Goal: Task Accomplishment & Management: Complete application form

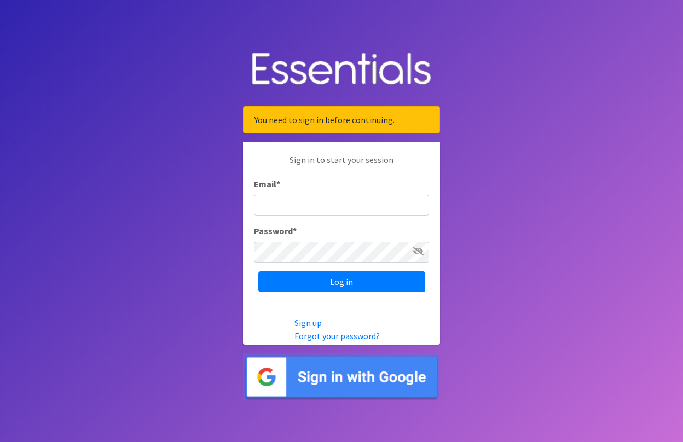
click at [340, 209] on input "Email *" at bounding box center [341, 205] width 175 height 21
type input "[EMAIL_ADDRESS][DOMAIN_NAME]"
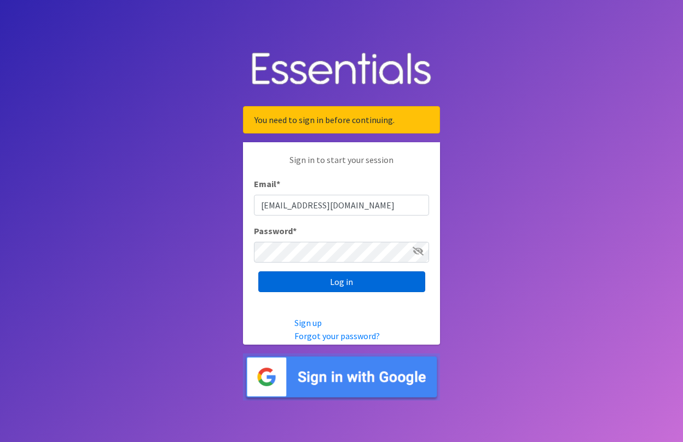
click at [327, 283] on input "Log in" at bounding box center [341, 282] width 167 height 21
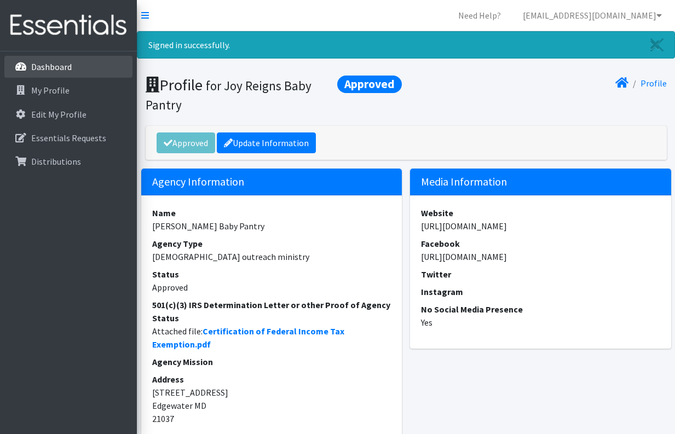
click at [73, 68] on link "Dashboard" at bounding box center [68, 67] width 128 height 22
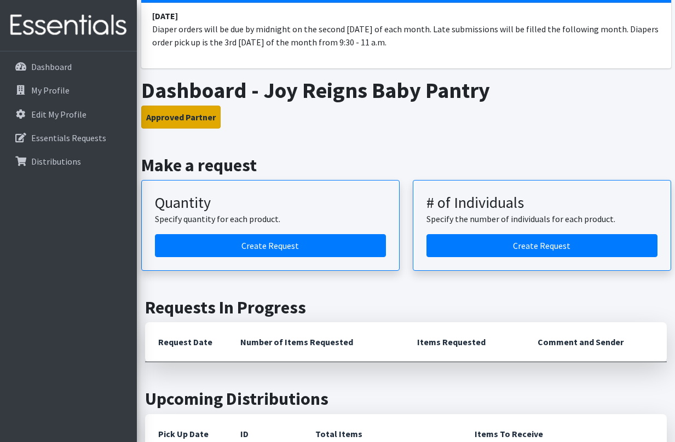
scroll to position [82, 0]
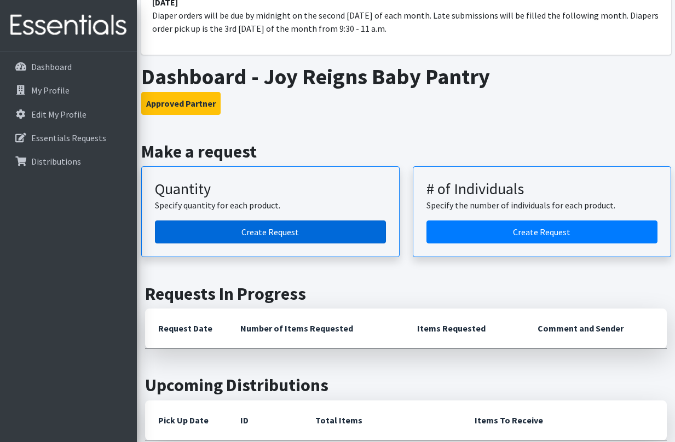
click at [236, 234] on link "Create Request" at bounding box center [270, 232] width 231 height 23
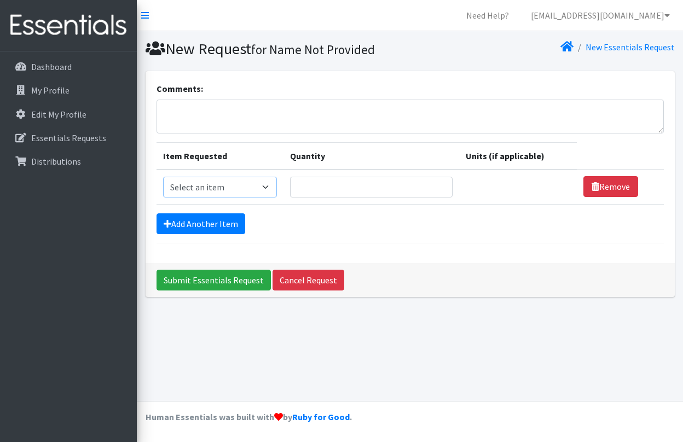
select select "11545"
click at [337, 187] on input "Quantity" at bounding box center [371, 187] width 163 height 21
click at [442, 183] on input "1" at bounding box center [371, 187] width 163 height 21
click at [442, 183] on input "2" at bounding box center [371, 187] width 163 height 21
click at [442, 183] on input "3" at bounding box center [371, 187] width 163 height 21
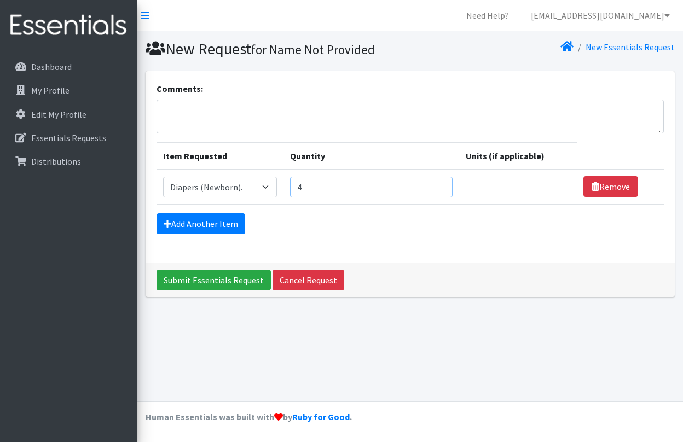
click at [442, 183] on input "4" at bounding box center [371, 187] width 163 height 21
type input "5"
click at [442, 183] on input "5" at bounding box center [371, 187] width 163 height 21
click at [226, 221] on link "Add Another Item" at bounding box center [201, 223] width 89 height 21
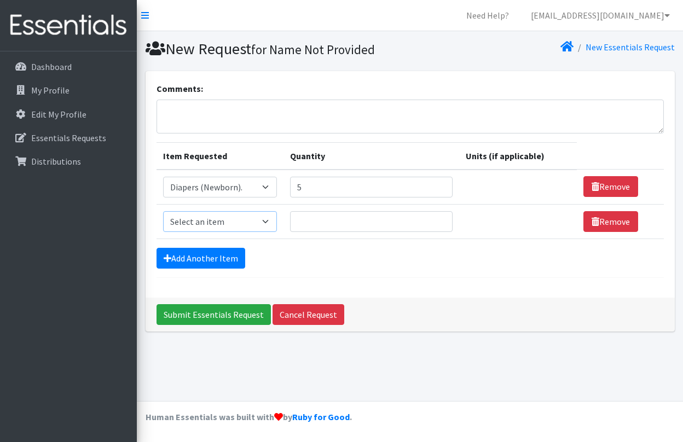
select select "11547"
click at [443, 220] on input "1" at bounding box center [371, 221] width 163 height 21
click at [443, 220] on input "2" at bounding box center [371, 221] width 163 height 21
click at [443, 220] on input "3" at bounding box center [371, 221] width 163 height 21
type input "4"
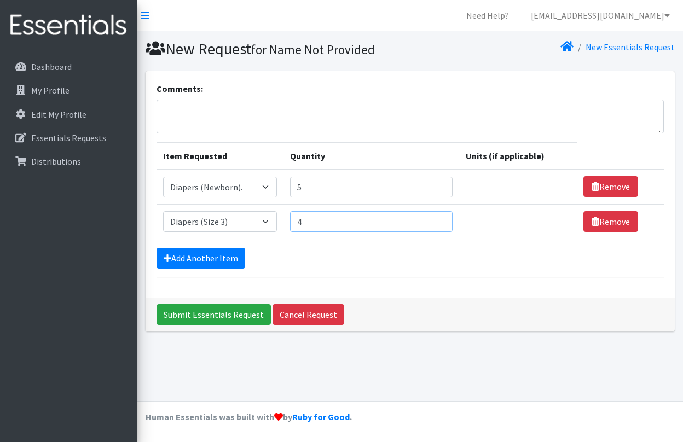
click at [443, 220] on input "4" at bounding box center [371, 221] width 163 height 21
click at [213, 260] on link "Add Another Item" at bounding box center [201, 258] width 89 height 21
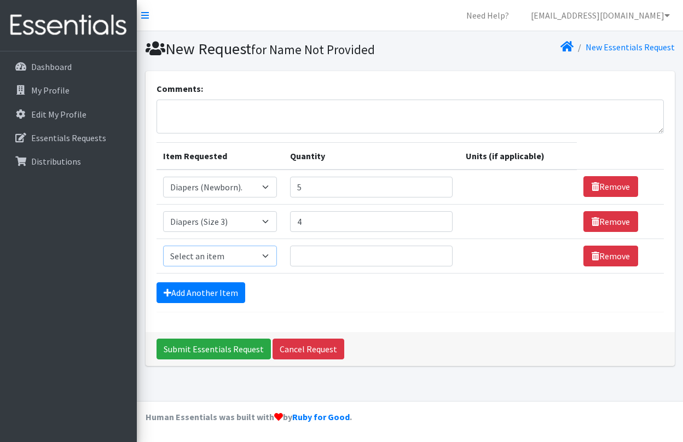
select select "11546"
click at [442, 253] on input "1" at bounding box center [371, 256] width 163 height 21
click at [442, 253] on input "2" at bounding box center [371, 256] width 163 height 21
click at [442, 253] on input "3" at bounding box center [371, 256] width 163 height 21
click at [442, 253] on input "4" at bounding box center [371, 256] width 163 height 21
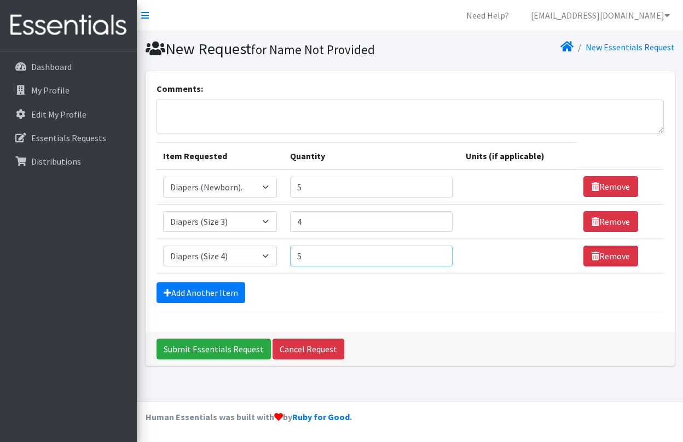
click at [442, 253] on input "5" at bounding box center [371, 256] width 163 height 21
click at [442, 253] on input "6" at bounding box center [371, 256] width 163 height 21
click at [442, 253] on input "7" at bounding box center [371, 256] width 163 height 21
type input "8"
click at [442, 253] on input "8" at bounding box center [371, 256] width 163 height 21
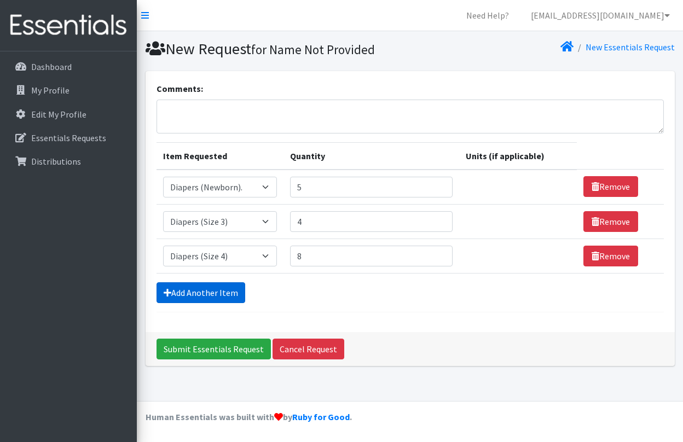
click at [225, 291] on link "Add Another Item" at bounding box center [201, 292] width 89 height 21
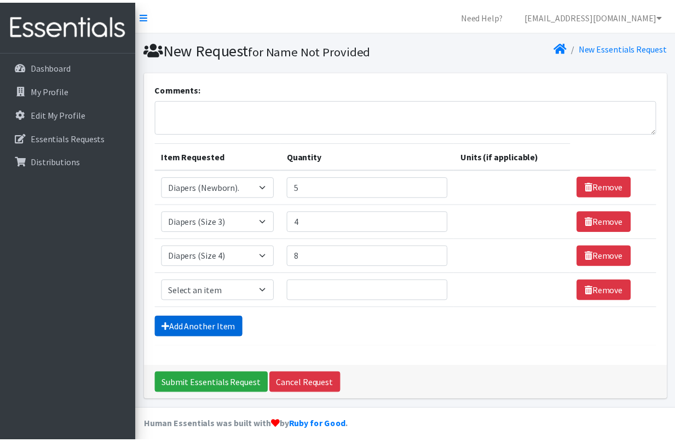
scroll to position [8, 0]
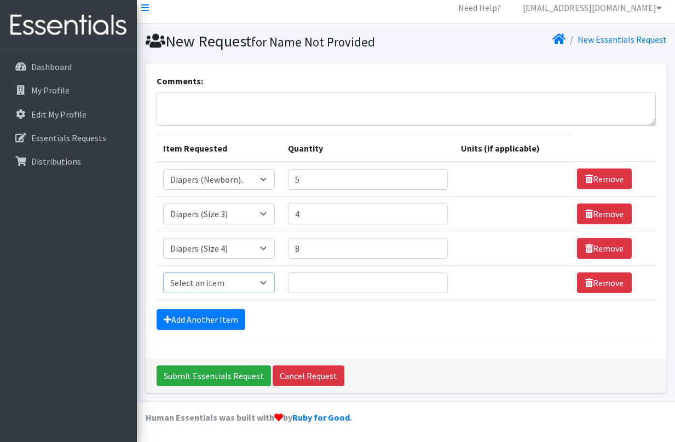
select select "11539"
click at [438, 280] on input "1" at bounding box center [368, 283] width 160 height 21
click at [438, 280] on input "2" at bounding box center [368, 283] width 160 height 21
click at [438, 280] on input "3" at bounding box center [368, 283] width 160 height 21
click at [438, 280] on input "4" at bounding box center [368, 283] width 160 height 21
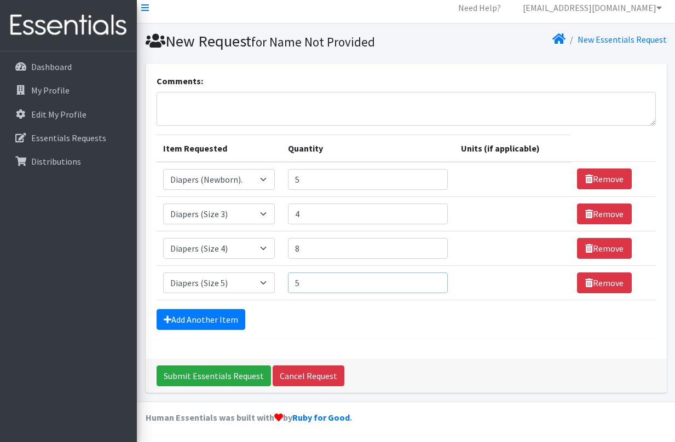
click at [438, 280] on input "5" at bounding box center [368, 283] width 160 height 21
click at [438, 280] on input "6" at bounding box center [368, 283] width 160 height 21
click at [438, 280] on input "7" at bounding box center [368, 283] width 160 height 21
click at [438, 280] on input "8" at bounding box center [368, 283] width 160 height 21
click at [438, 280] on input "9" at bounding box center [368, 283] width 160 height 21
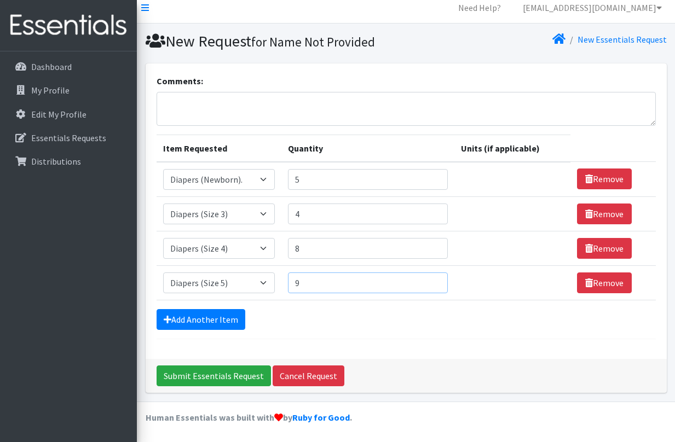
type input "10"
click at [438, 280] on input "10" at bounding box center [368, 283] width 160 height 21
click at [217, 320] on link "Add Another Item" at bounding box center [201, 319] width 89 height 21
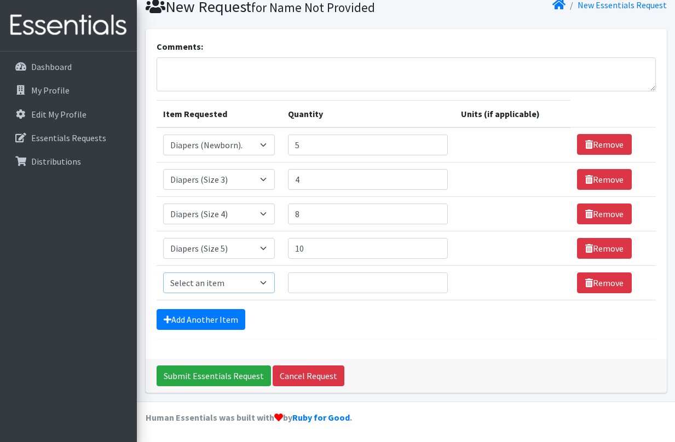
select select "11523"
click at [438, 279] on input "45" at bounding box center [368, 283] width 160 height 21
click at [438, 279] on input "56" at bounding box center [368, 283] width 160 height 21
click at [438, 279] on input "57" at bounding box center [368, 283] width 160 height 21
click at [438, 279] on input "58" at bounding box center [368, 283] width 160 height 21
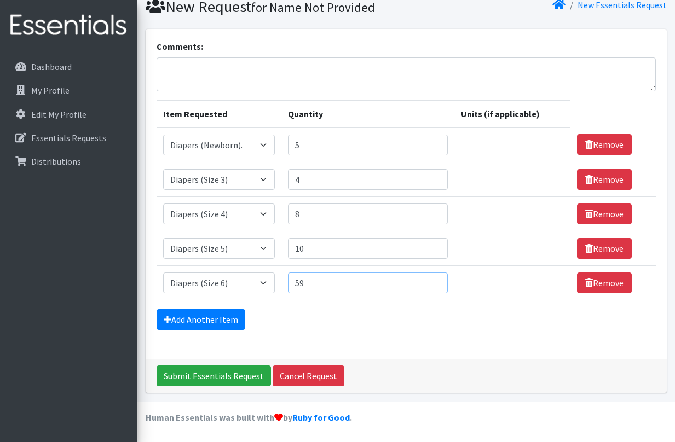
click at [438, 279] on input "59" at bounding box center [368, 283] width 160 height 21
type input "60"
click at [438, 279] on input "60" at bounding box center [368, 283] width 160 height 21
click at [229, 321] on link "Add Another Item" at bounding box center [201, 319] width 89 height 21
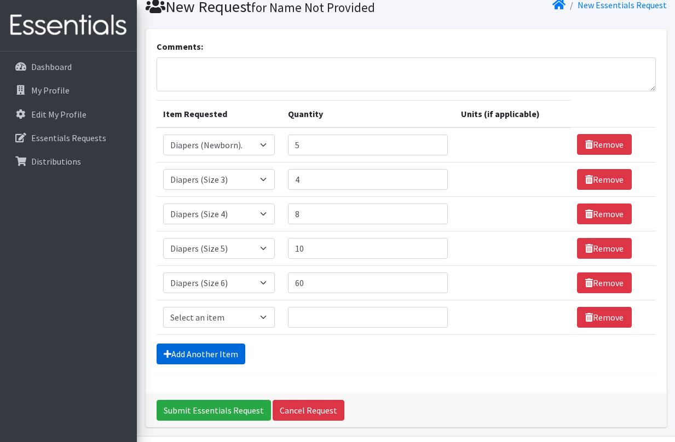
scroll to position [77, 0]
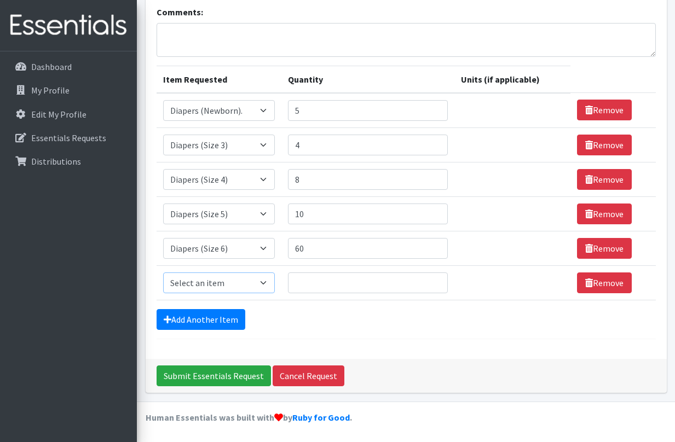
select select "14677"
click at [436, 279] on input "9" at bounding box center [368, 283] width 160 height 21
type input "10"
click at [436, 279] on input "10" at bounding box center [368, 283] width 160 height 21
click at [217, 329] on form "Comments: Item Requested Quantity Units (if applicable) Item Requested Select a…" at bounding box center [406, 172] width 499 height 334
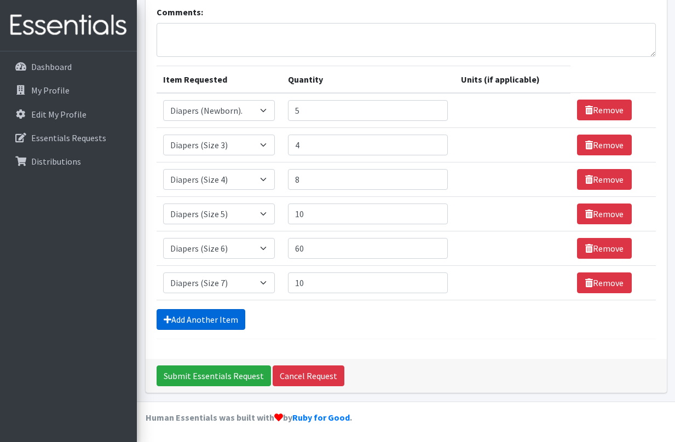
click at [218, 326] on link "Add Another Item" at bounding box center [201, 319] width 89 height 21
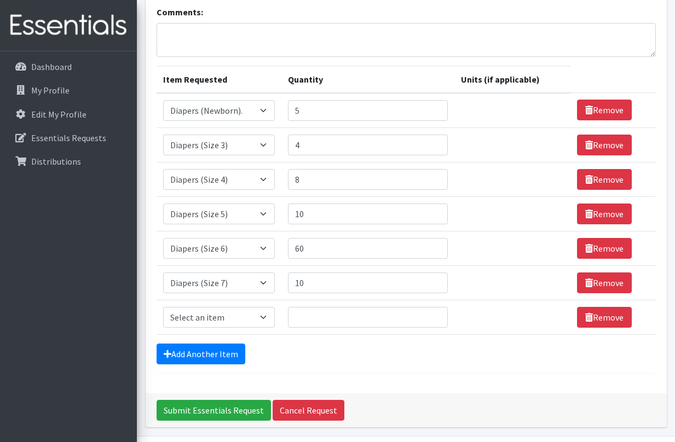
scroll to position [111, 0]
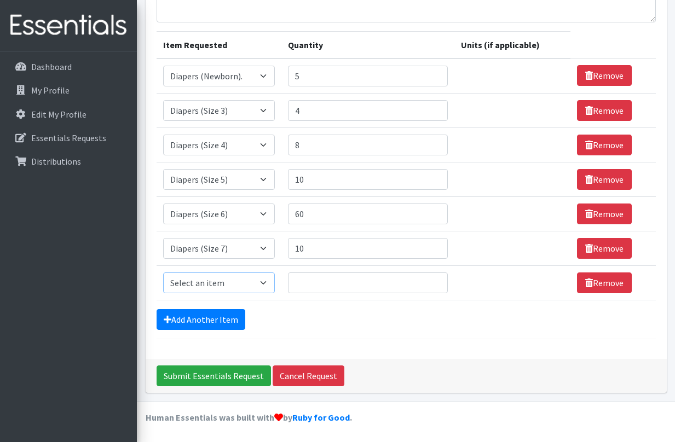
select select "15172"
click at [440, 280] on input "13" at bounding box center [368, 283] width 160 height 21
click at [437, 284] on input "12" at bounding box center [368, 283] width 160 height 21
click at [437, 284] on input "11" at bounding box center [368, 283] width 160 height 21
type input "10"
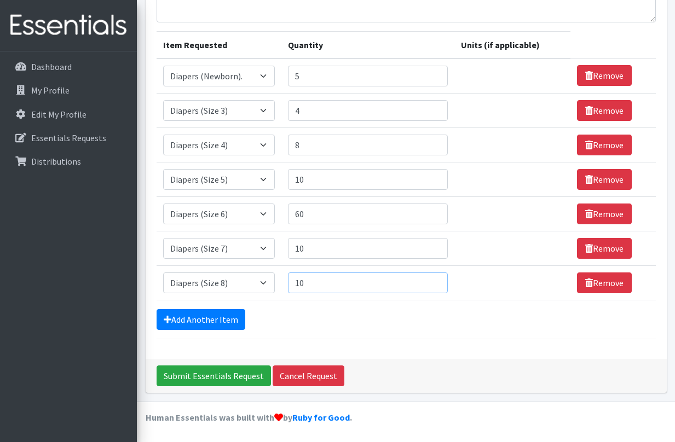
click at [437, 284] on input "10" at bounding box center [368, 283] width 160 height 21
click at [197, 324] on link "Add Another Item" at bounding box center [201, 319] width 89 height 21
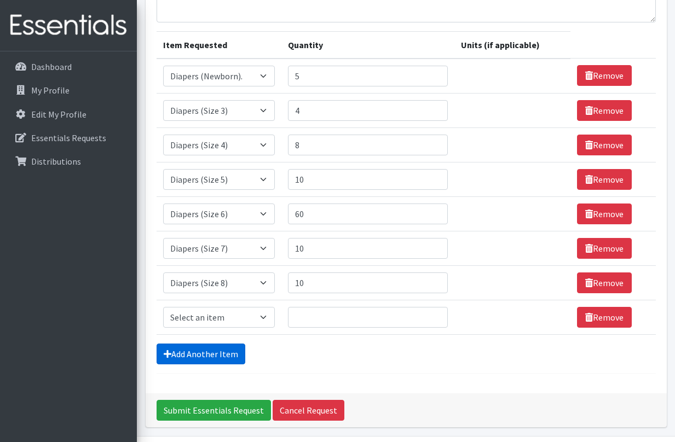
scroll to position [146, 0]
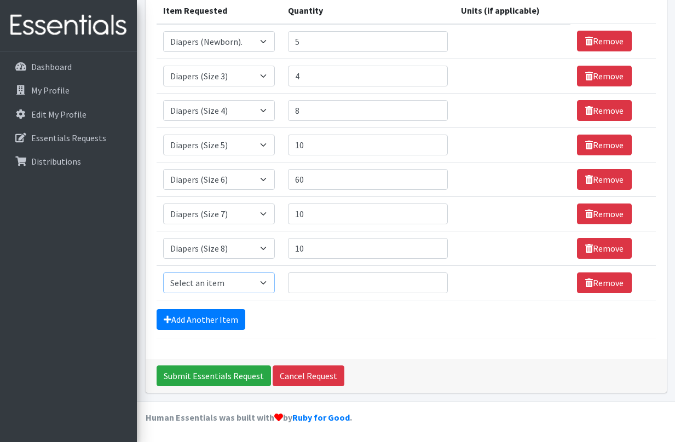
select select "14678"
click at [436, 279] on input "145" at bounding box center [368, 283] width 160 height 21
click at [436, 279] on input "157" at bounding box center [368, 283] width 160 height 21
click at [436, 279] on input "158" at bounding box center [368, 283] width 160 height 21
click at [436, 279] on input "177" at bounding box center [368, 283] width 160 height 21
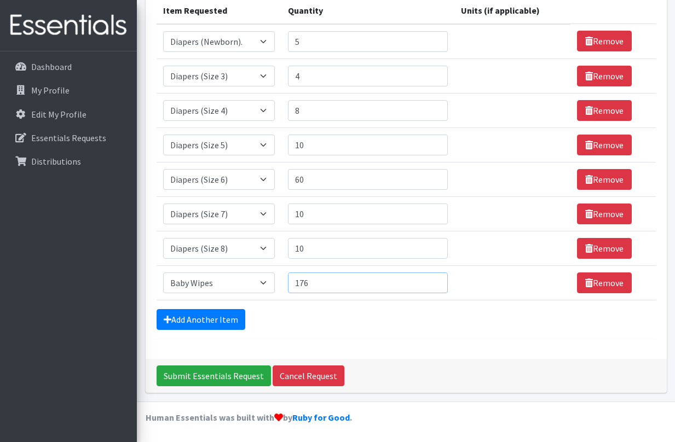
click at [439, 284] on input "176" at bounding box center [368, 283] width 160 height 21
type input "175"
click at [439, 284] on input "175" at bounding box center [368, 283] width 160 height 21
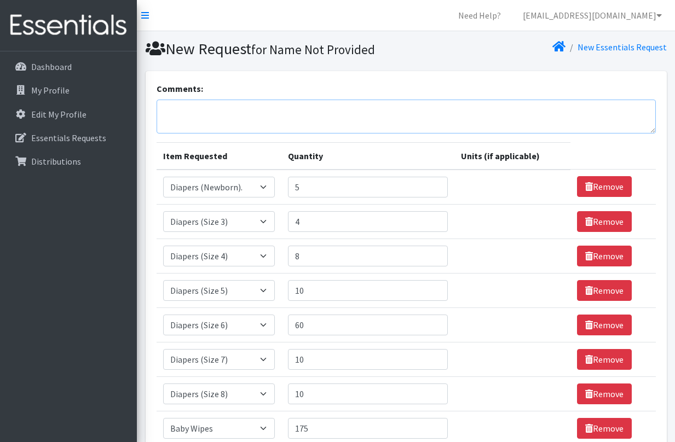
click at [220, 112] on textarea "Comments:" at bounding box center [406, 117] width 499 height 34
click at [279, 114] on textarea "we can always use pull ups too! 3/4T and up" at bounding box center [406, 117] width 499 height 34
drag, startPoint x: 346, startPoint y: 109, endPoint x: 280, endPoint y: 109, distance: 65.7
click at [280, 109] on textarea "we can always use pull ups too! size 3/4T and up" at bounding box center [406, 117] width 499 height 34
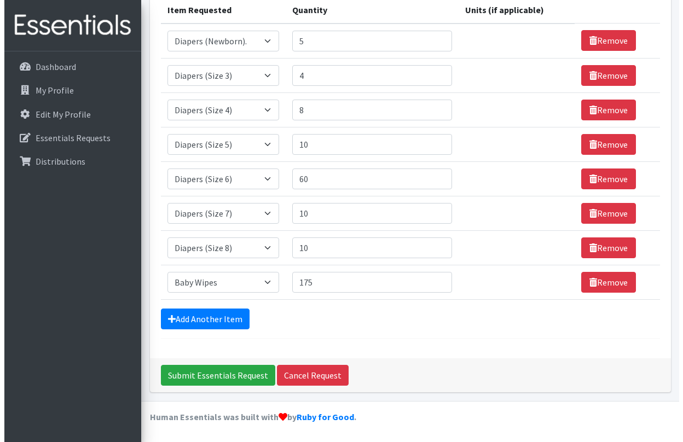
scroll to position [146, 0]
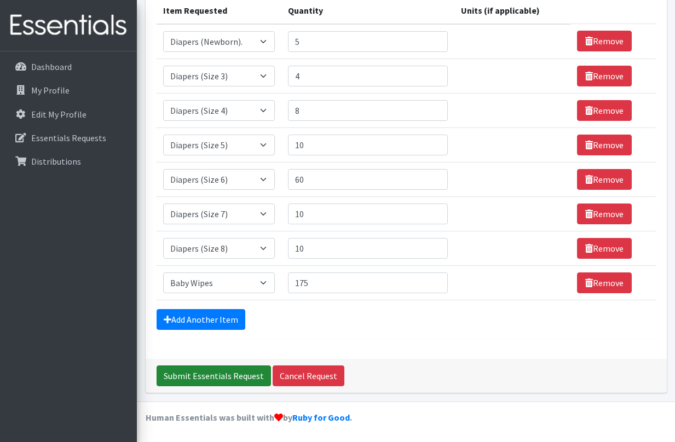
type textarea "we can always use pull ups too!"
click at [206, 376] on input "Submit Essentials Request" at bounding box center [214, 376] width 114 height 21
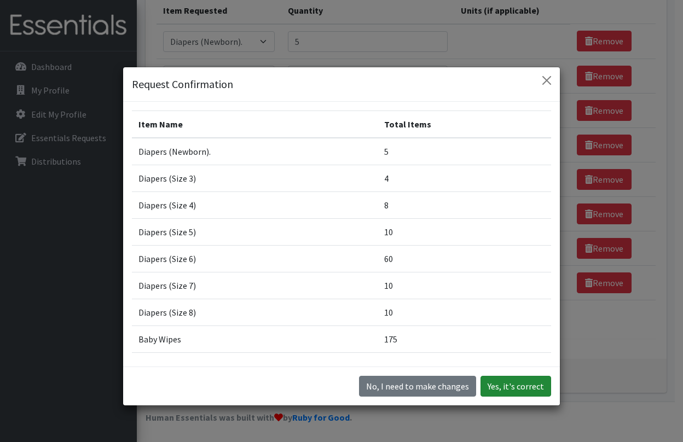
click at [505, 389] on button "Yes, it's correct" at bounding box center [516, 386] width 71 height 21
